Goal: Task Accomplishment & Management: Manage account settings

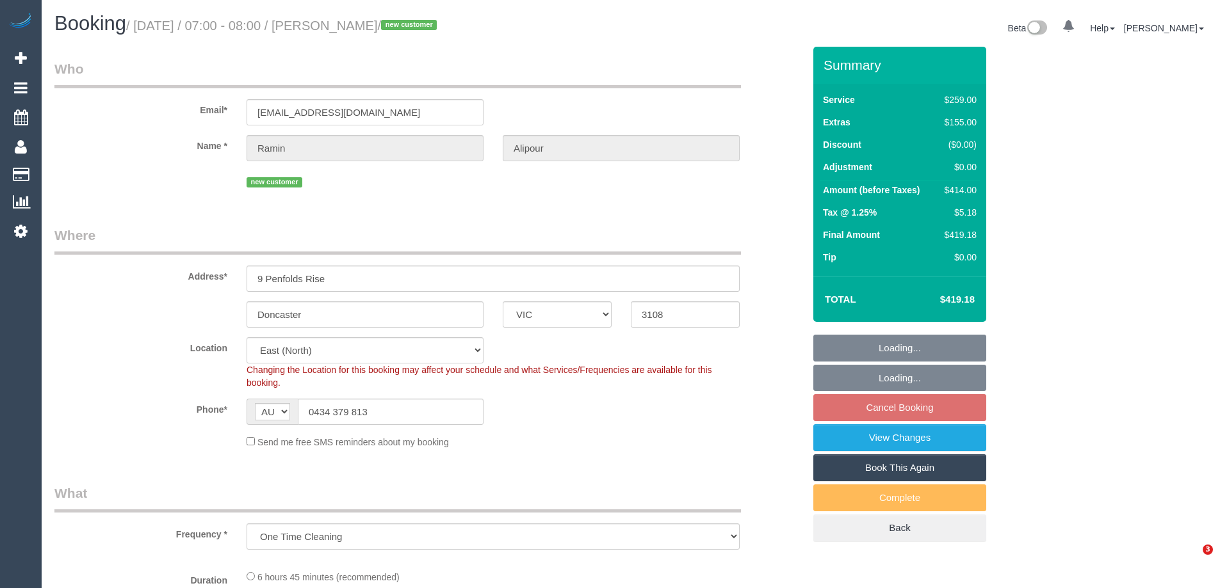
select select "VIC"
select select "number:28"
select select "number:14"
select select "number:19"
select select "number:22"
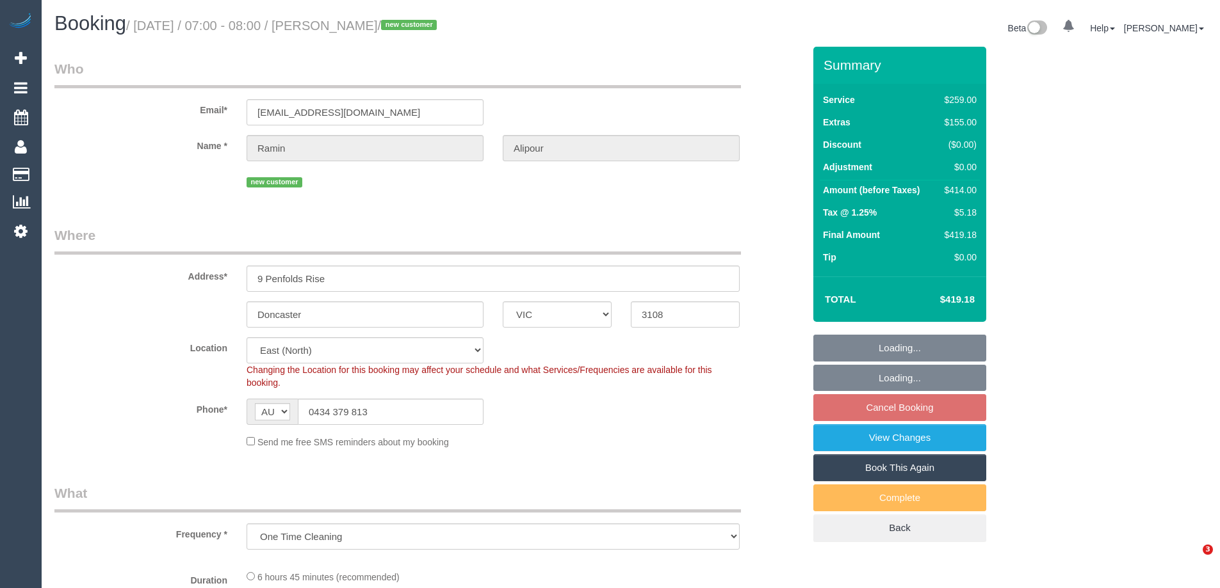
select select "number:26"
select select "object:729"
select select "spot1"
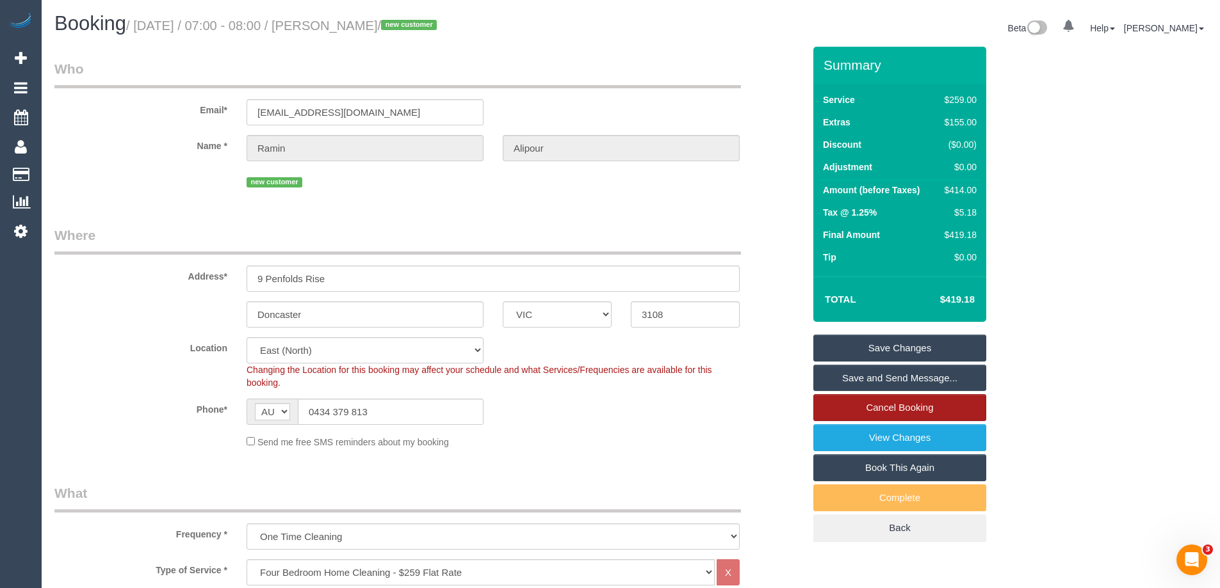
click at [910, 404] on link "Cancel Booking" at bounding box center [899, 407] width 173 height 27
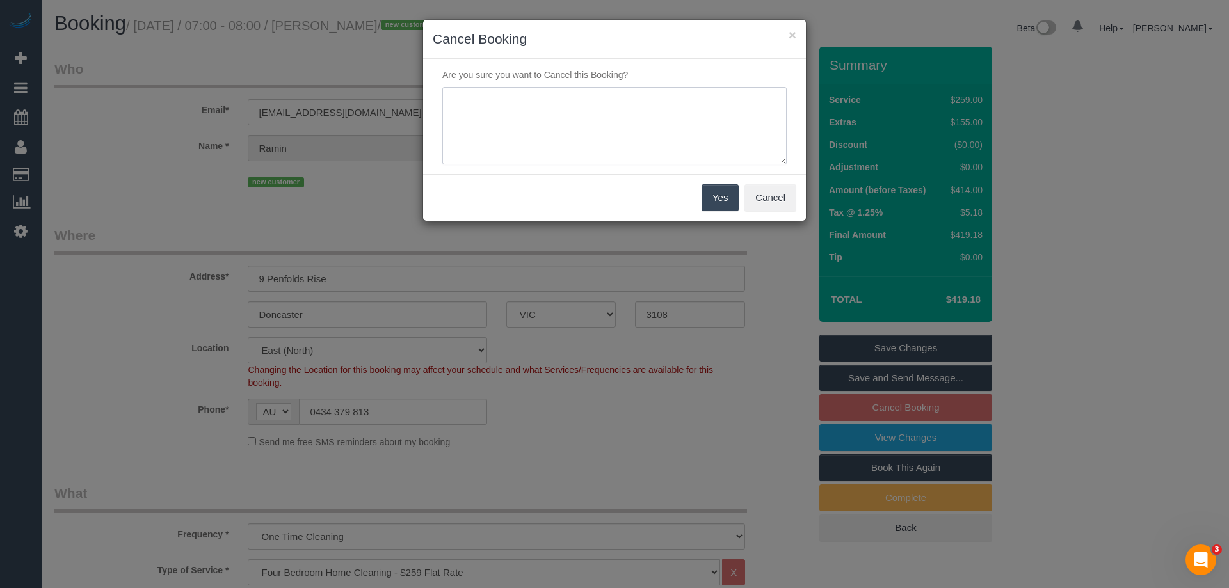
click at [579, 130] on textarea at bounding box center [614, 126] width 344 height 78
type textarea "Customer not wanting to proceed as they want all plantation shutters wipped ful…"
click at [728, 190] on button "Yes" at bounding box center [720, 197] width 37 height 27
